Goal: Task Accomplishment & Management: Manage account settings

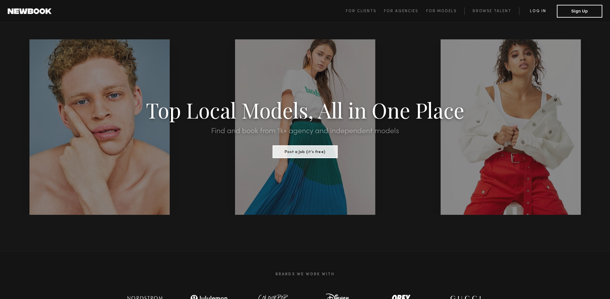
click at [541, 13] on link "Log in" at bounding box center [538, 11] width 38 height 8
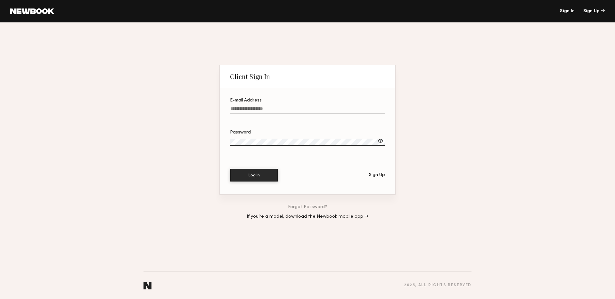
click at [260, 106] on input "E-mail Address" at bounding box center [307, 109] width 155 height 7
type input "**********"
click at [250, 178] on button "Log In" at bounding box center [254, 174] width 48 height 13
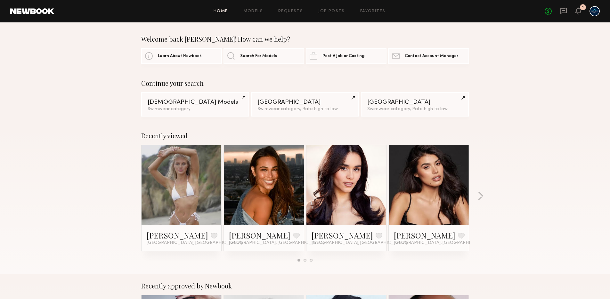
scroll to position [1, 0]
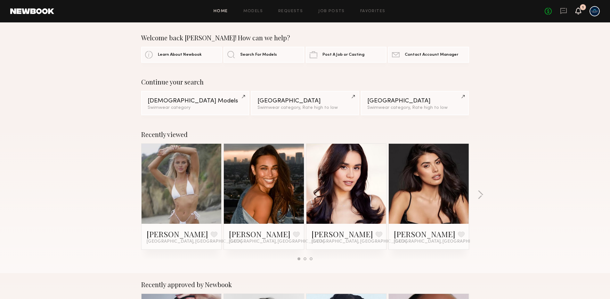
click at [580, 11] on icon at bounding box center [578, 10] width 5 height 4
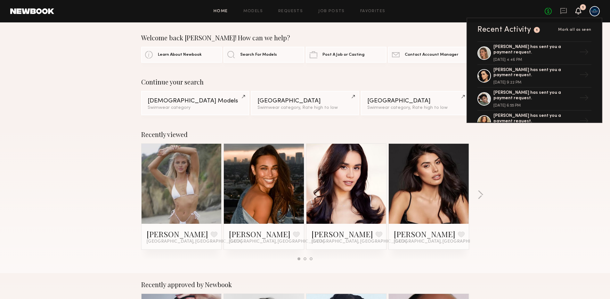
click at [579, 12] on icon at bounding box center [578, 10] width 5 height 4
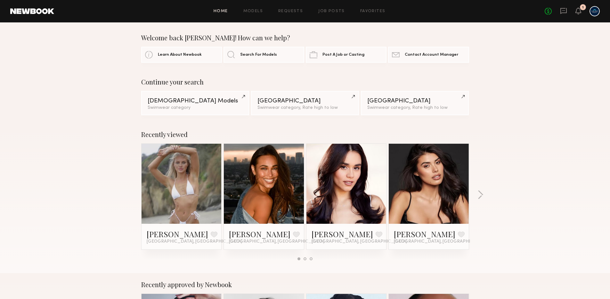
click at [598, 12] on div at bounding box center [595, 11] width 10 height 10
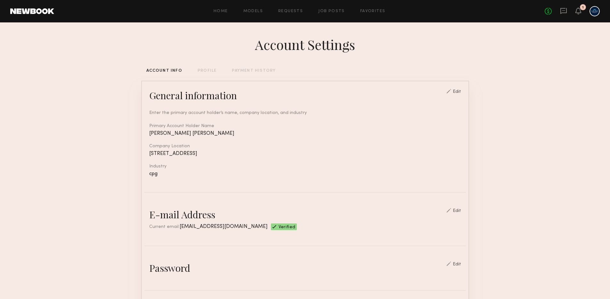
click at [248, 71] on div "PAYMENT HISTORY" at bounding box center [254, 71] width 44 height 4
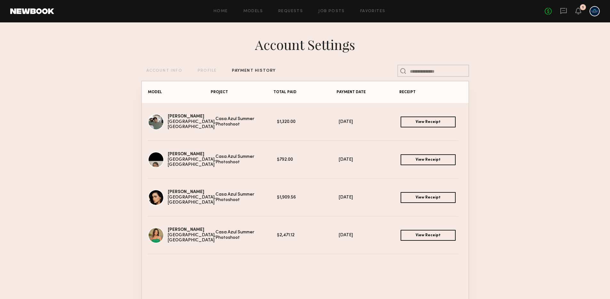
click at [409, 123] on link "View Receipt" at bounding box center [428, 122] width 55 height 11
click at [410, 159] on link "View Receipt" at bounding box center [428, 159] width 55 height 11
click at [414, 197] on link "View Receipt" at bounding box center [428, 197] width 55 height 11
click at [415, 235] on link "View Receipt" at bounding box center [428, 235] width 55 height 11
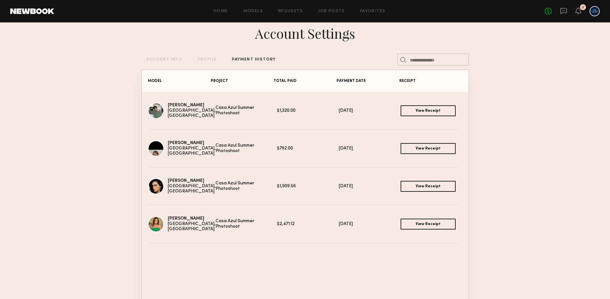
scroll to position [12, 0]
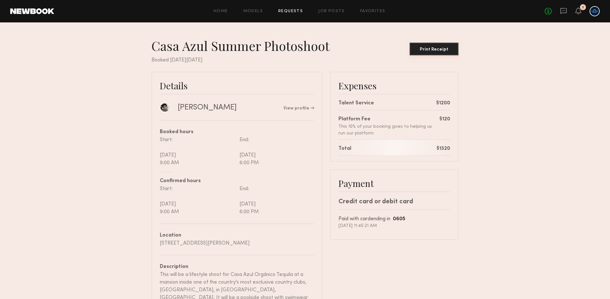
click at [435, 48] on div "Print Receipt" at bounding box center [434, 49] width 44 height 4
click at [447, 50] on div "Print Receipt" at bounding box center [434, 49] width 44 height 4
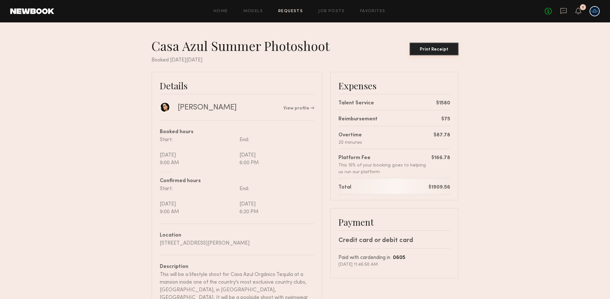
click at [434, 49] on div "Print Receipt" at bounding box center [434, 49] width 44 height 4
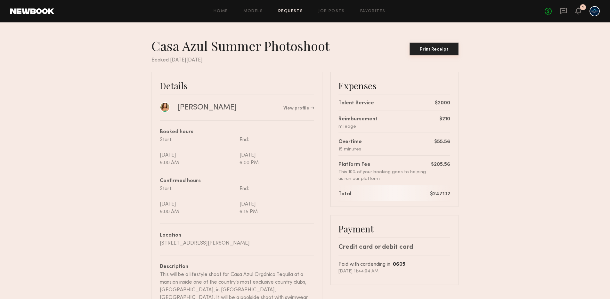
click at [445, 47] on div "Print Receipt" at bounding box center [434, 49] width 44 height 4
